Goal: Transaction & Acquisition: Purchase product/service

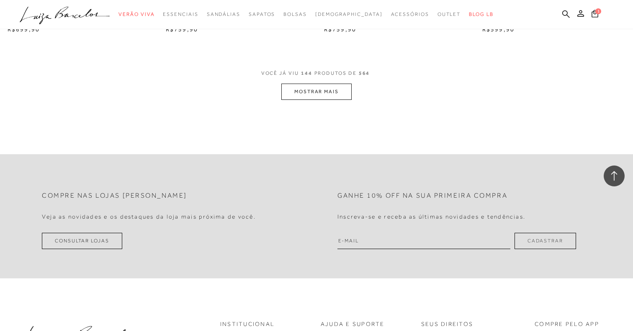
scroll to position [10465, 0]
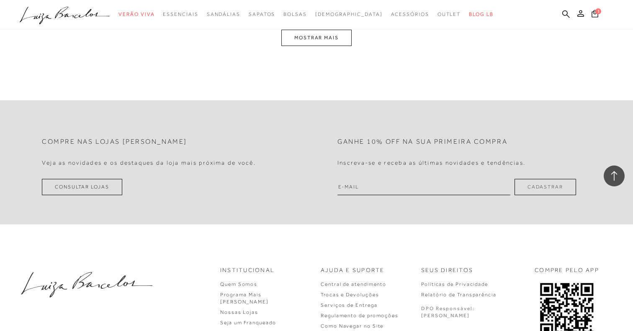
click at [322, 42] on button "MOSTRAR MAIS" at bounding box center [316, 38] width 70 height 16
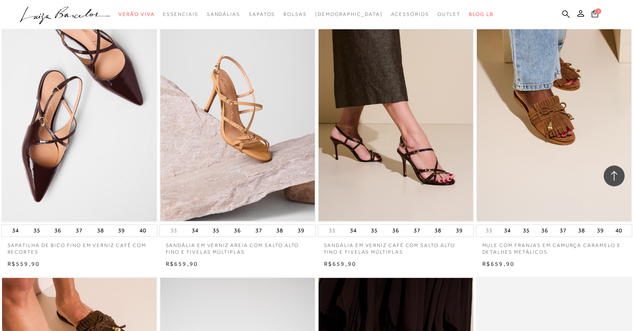
scroll to position [12196, 0]
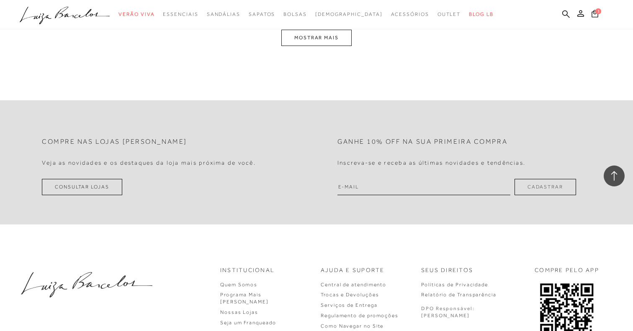
click at [330, 40] on button "MOSTRAR MAIS" at bounding box center [316, 38] width 70 height 16
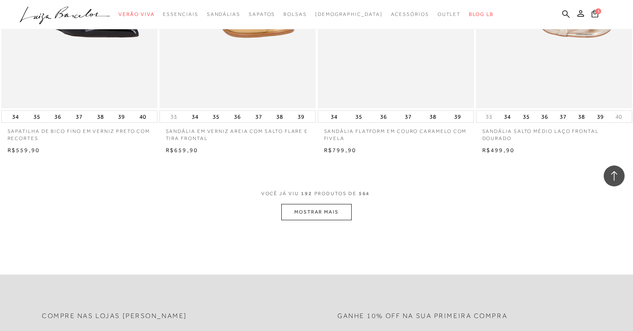
scroll to position [13770, 0]
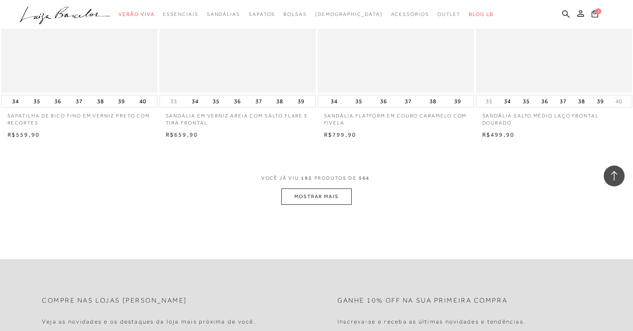
click at [302, 195] on button "MOSTRAR MAIS" at bounding box center [316, 197] width 70 height 16
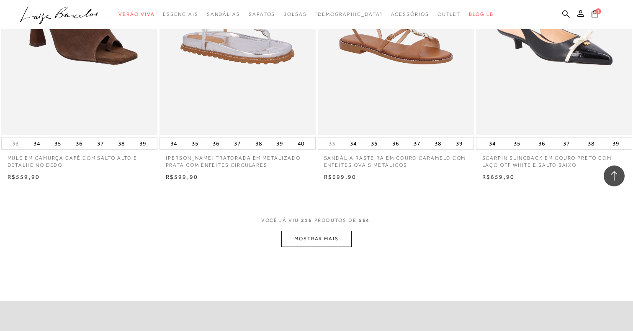
scroll to position [15544, 0]
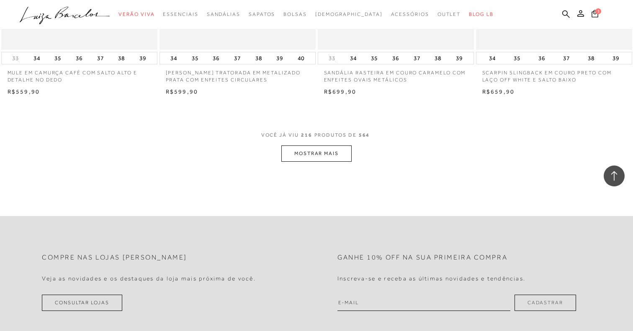
click at [311, 150] on button "MOSTRAR MAIS" at bounding box center [316, 154] width 70 height 16
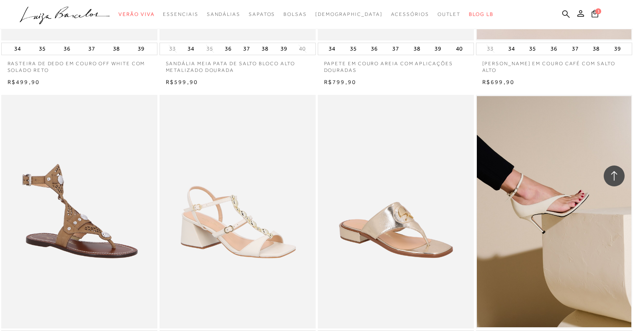
scroll to position [17187, 0]
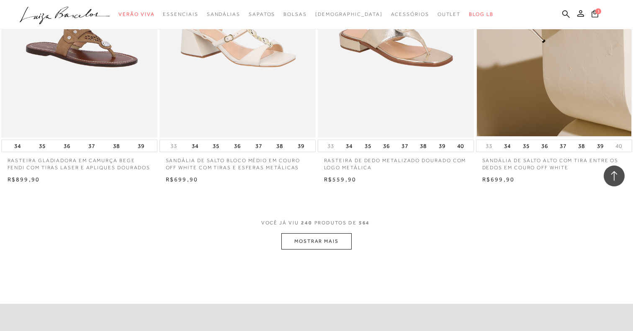
click at [322, 238] on button "MOSTRAR MAIS" at bounding box center [316, 241] width 70 height 16
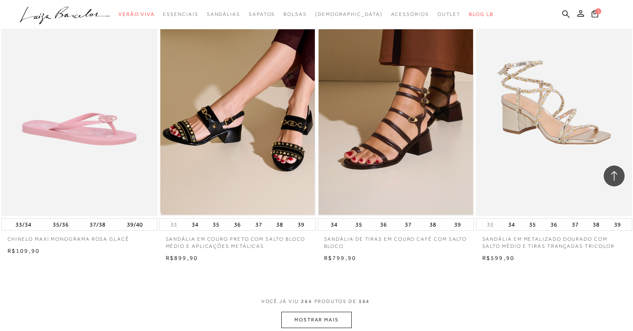
scroll to position [18852, 0]
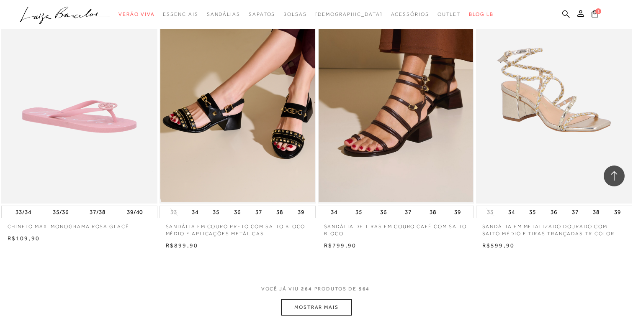
click at [318, 316] on button "MOSTRAR MAIS" at bounding box center [316, 308] width 70 height 16
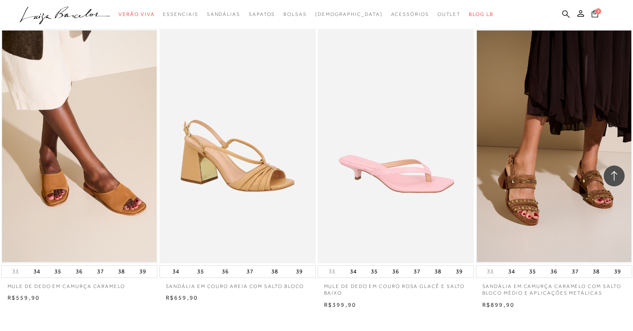
scroll to position [20683, 0]
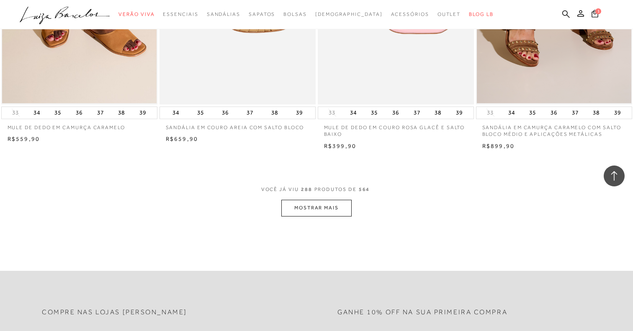
click at [325, 212] on button "MOSTRAR MAIS" at bounding box center [316, 208] width 70 height 16
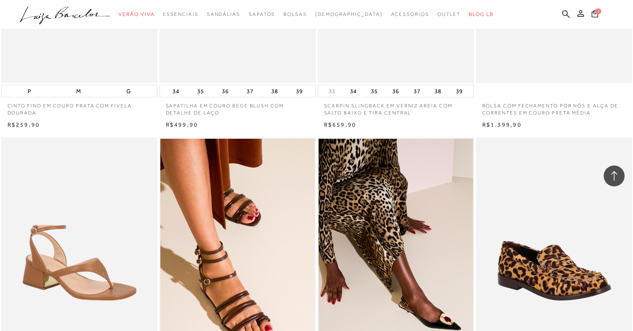
scroll to position [21712, 0]
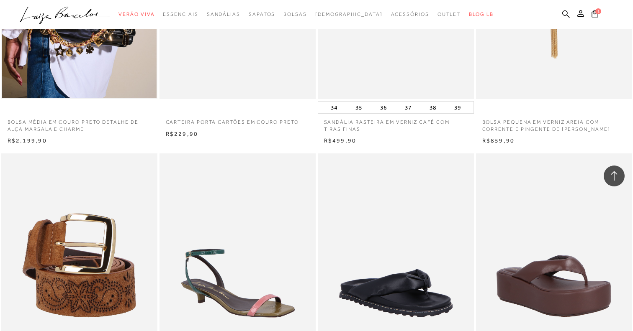
click at [392, 182] on img at bounding box center [395, 271] width 155 height 234
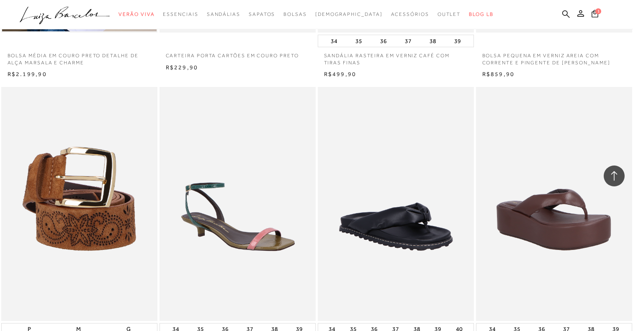
scroll to position [22241, 0]
